Goal: Information Seeking & Learning: Find specific fact

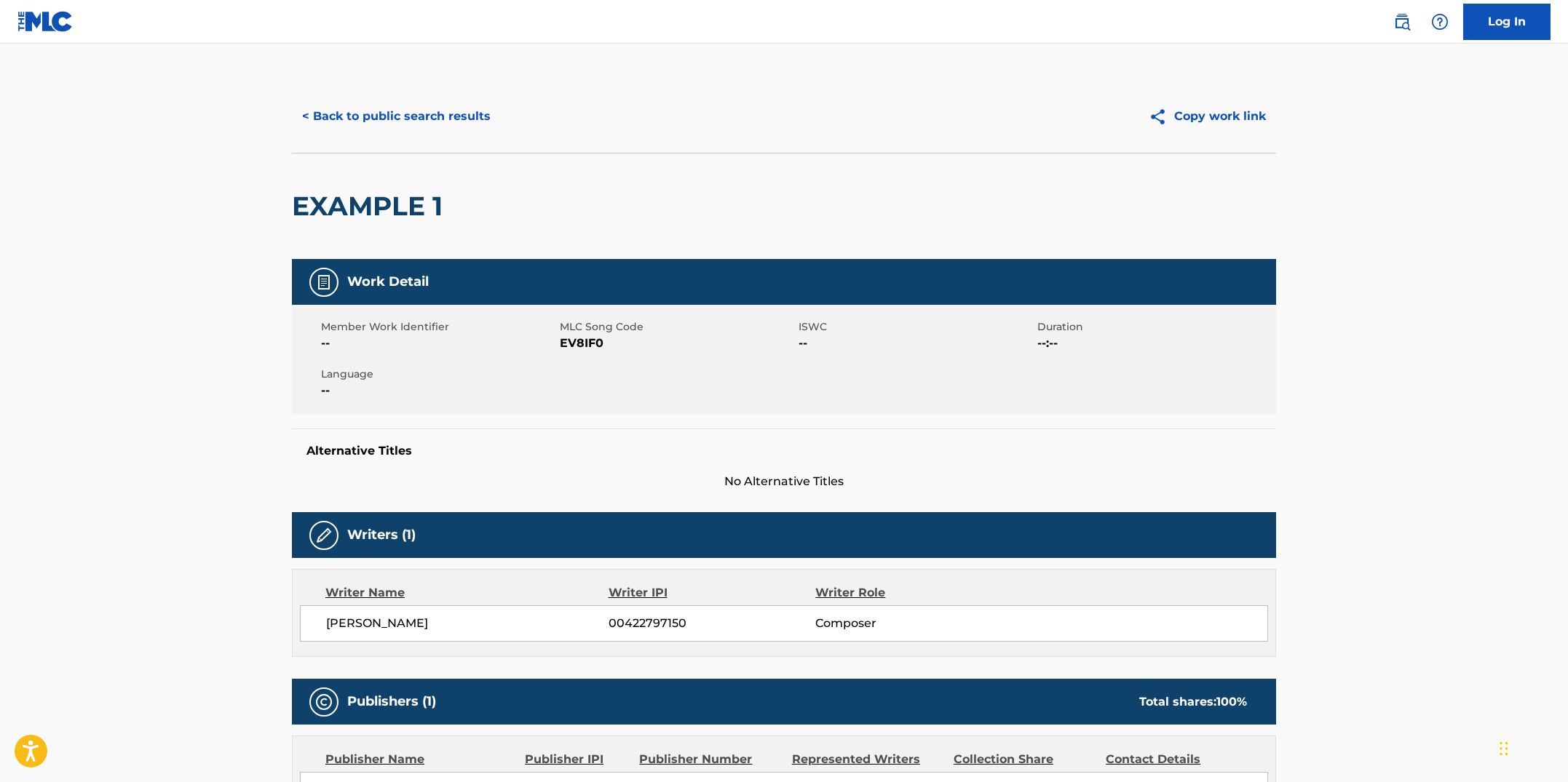
click at [390, 126] on button "< Back to public search results" at bounding box center [396, 116] width 209 height 36
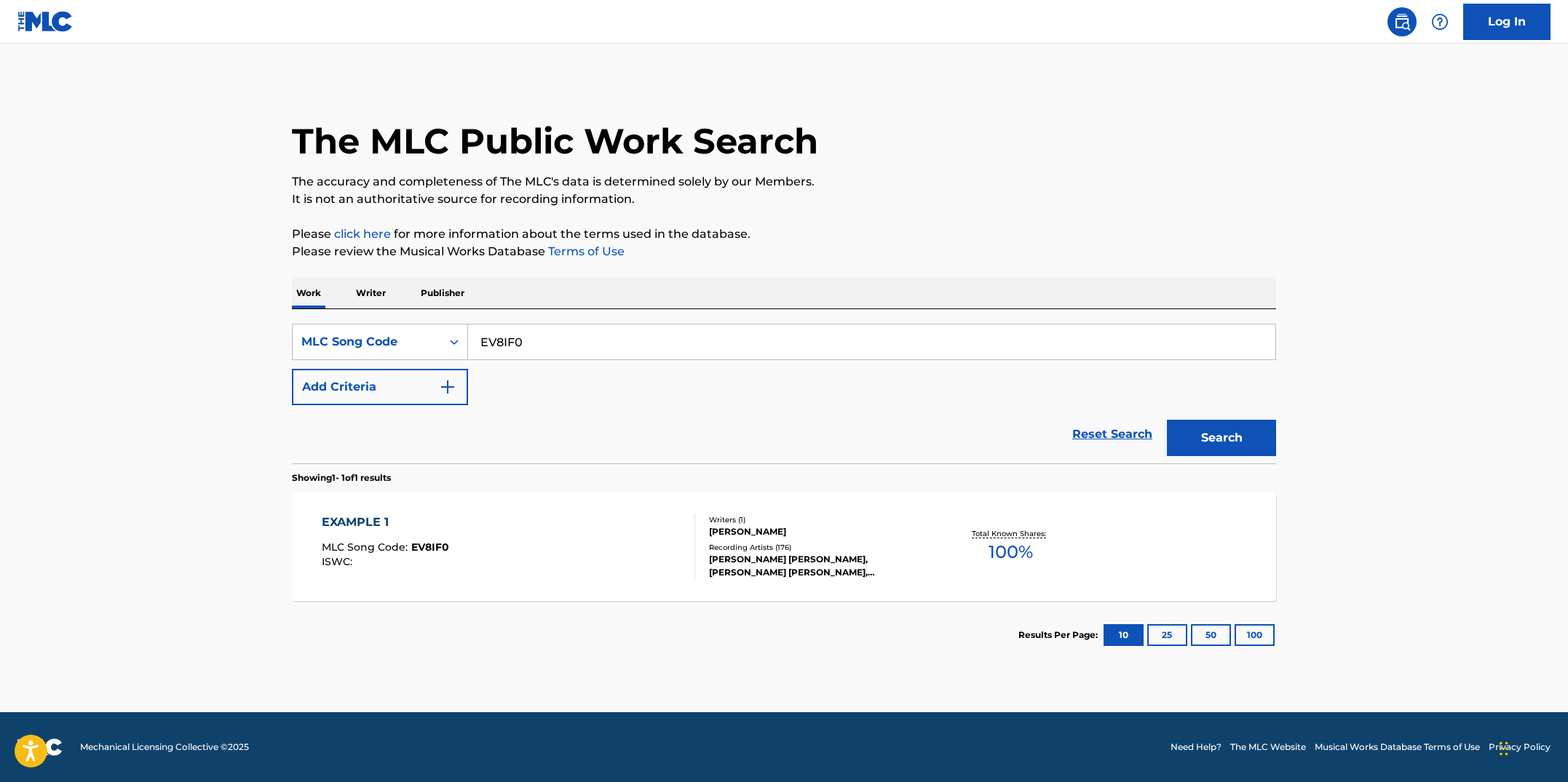
drag, startPoint x: 536, startPoint y: 339, endPoint x: 479, endPoint y: 337, distance: 57.0
click at [479, 337] on input "EV8IF0" at bounding box center [871, 342] width 807 height 35
paste input "CB4Q1H"
type input "CB4Q1H"
click at [1167, 420] on button "Search" at bounding box center [1221, 438] width 109 height 36
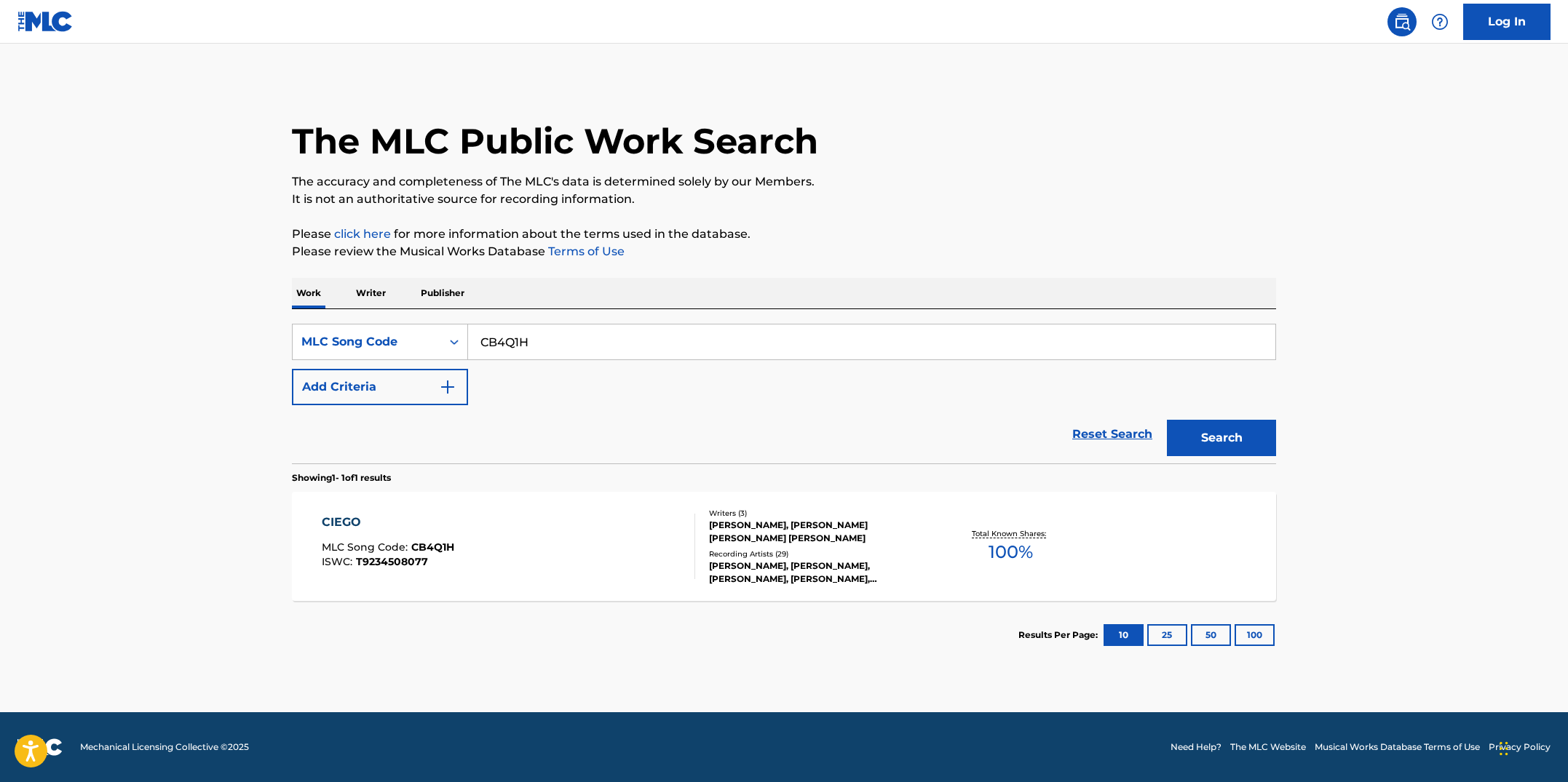
click at [634, 559] on div "CIEGO MLC Song Code : CB4Q1H ISWC : T9234508077" at bounding box center [509, 546] width 374 height 66
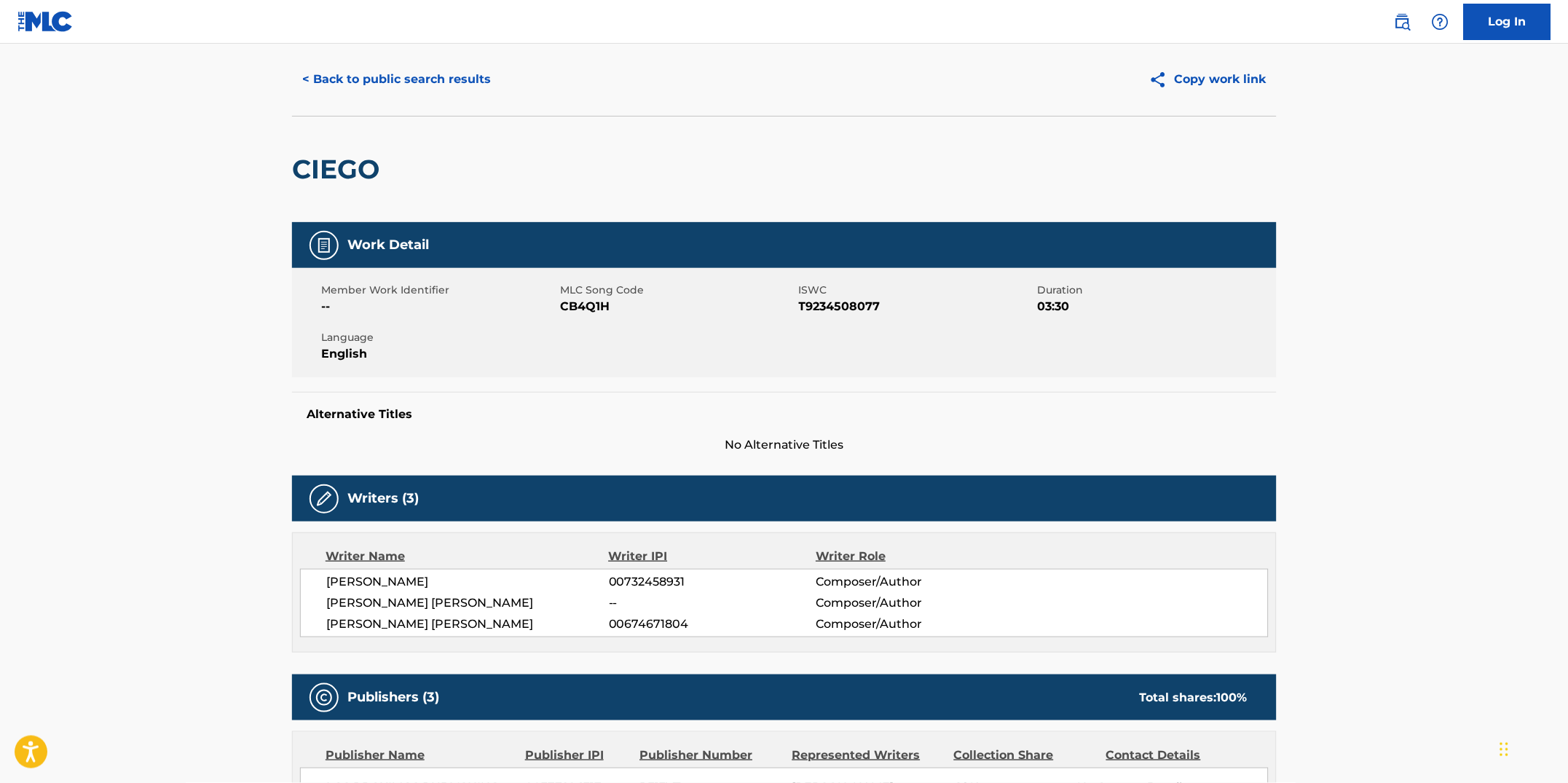
scroll to position [385, 0]
